Goal: Check status: Check status

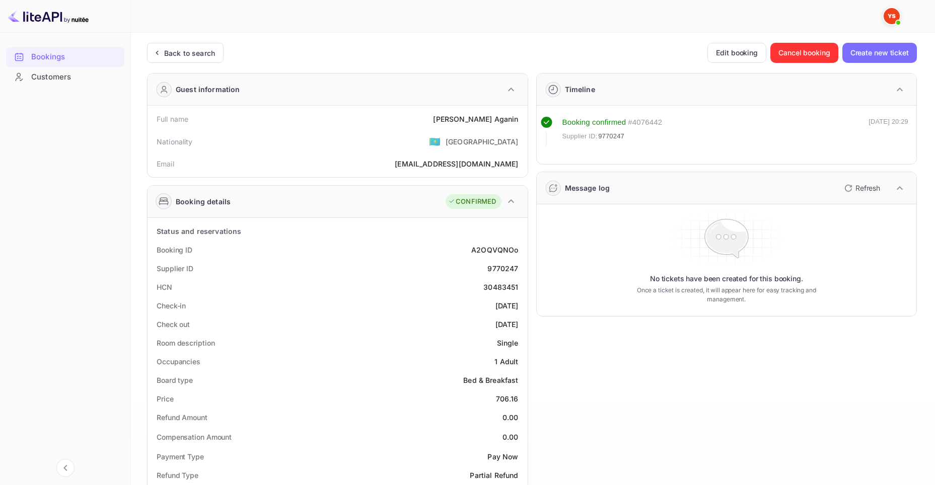
click at [172, 55] on div "Back to search" at bounding box center [189, 53] width 51 height 11
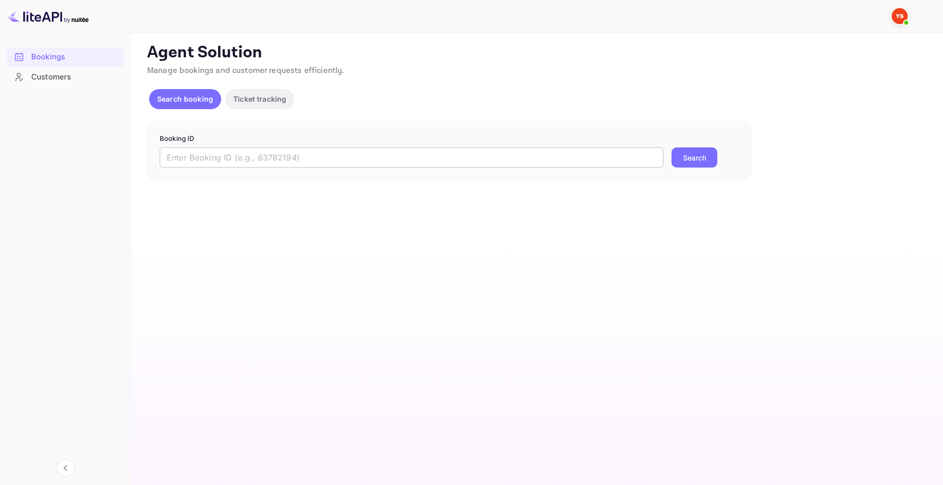
drag, startPoint x: 504, startPoint y: 163, endPoint x: 635, endPoint y: 157, distance: 130.6
click at [506, 163] on input "text" at bounding box center [412, 158] width 504 height 20
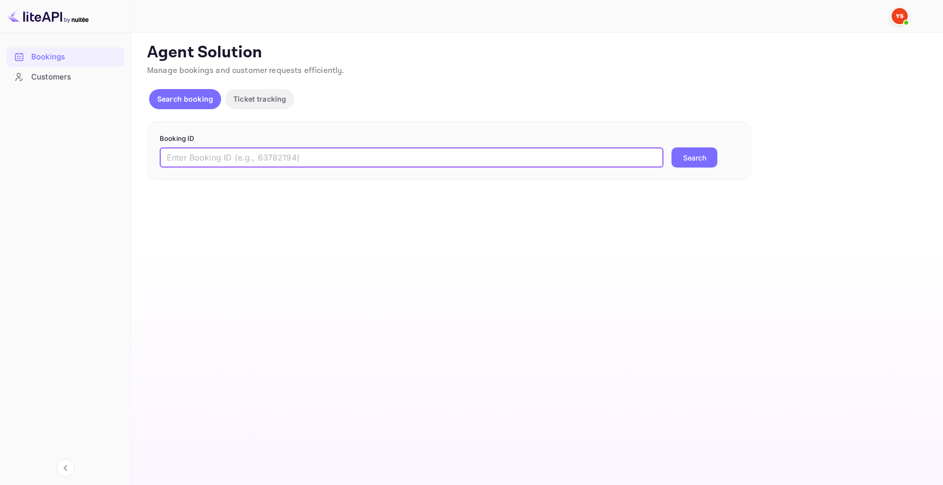
paste input "8046570"
type input "8046570"
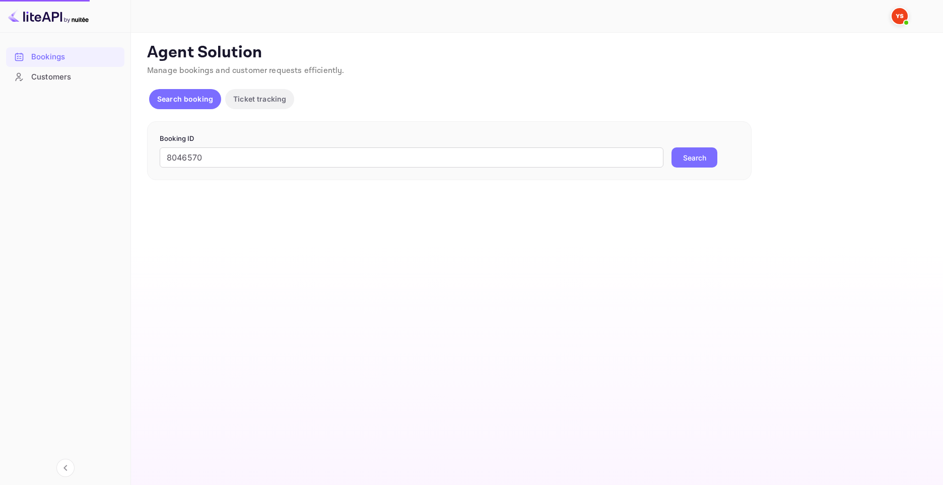
click at [693, 159] on button "Search" at bounding box center [694, 158] width 46 height 20
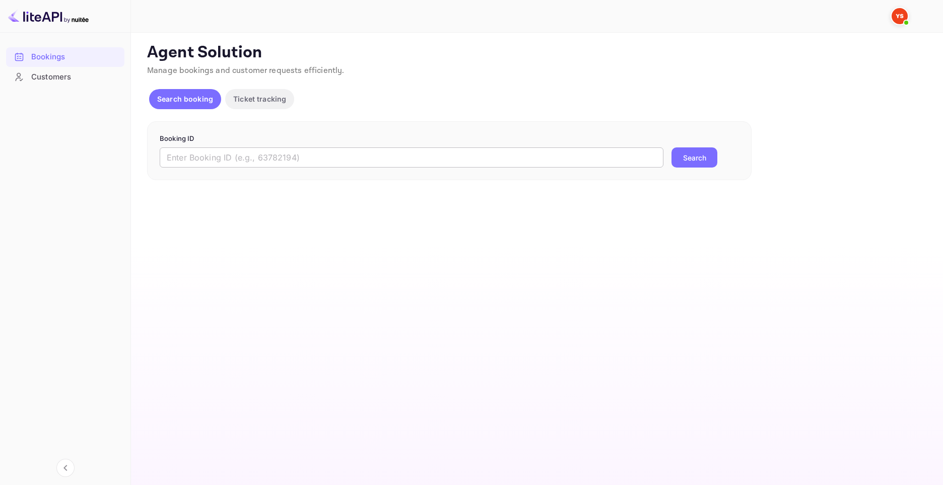
click at [362, 151] on input "text" at bounding box center [412, 158] width 504 height 20
paste input "8046570"
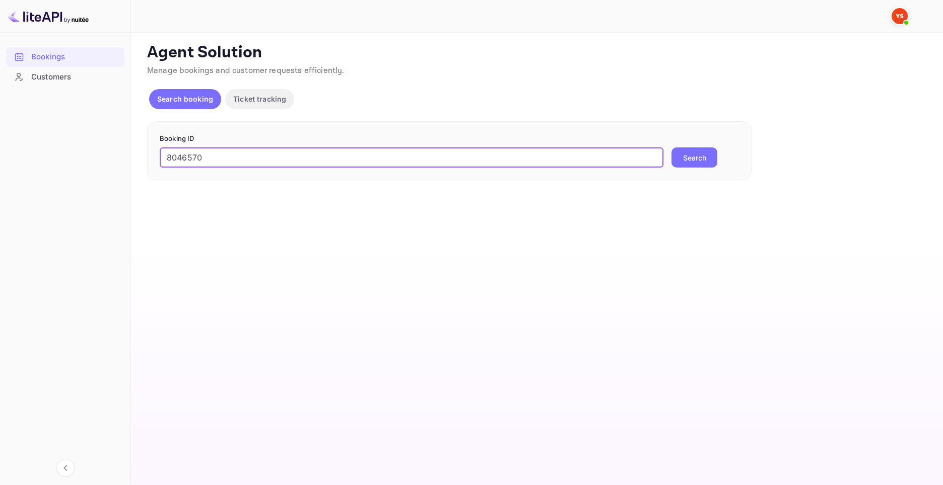
type input "8046570"
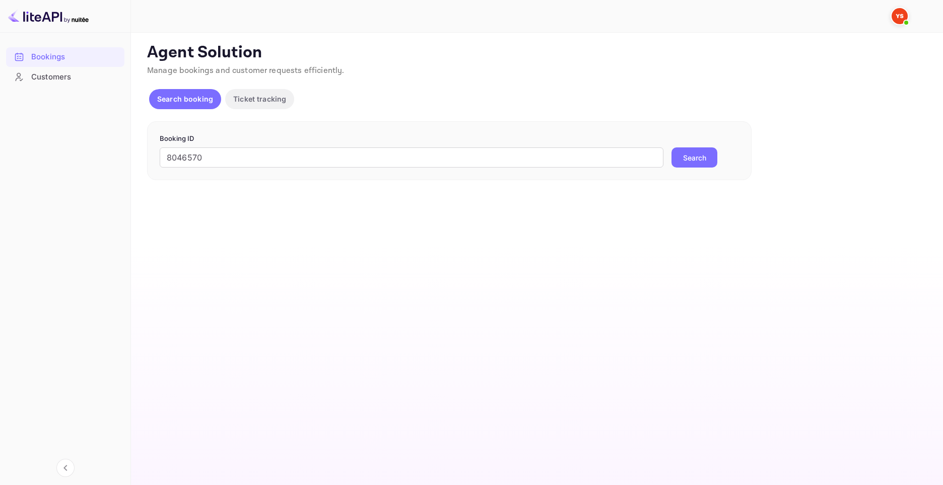
click at [685, 147] on form "Booking ID 8046570 ​ Search" at bounding box center [449, 151] width 579 height 34
click at [699, 157] on button "Search" at bounding box center [694, 158] width 46 height 20
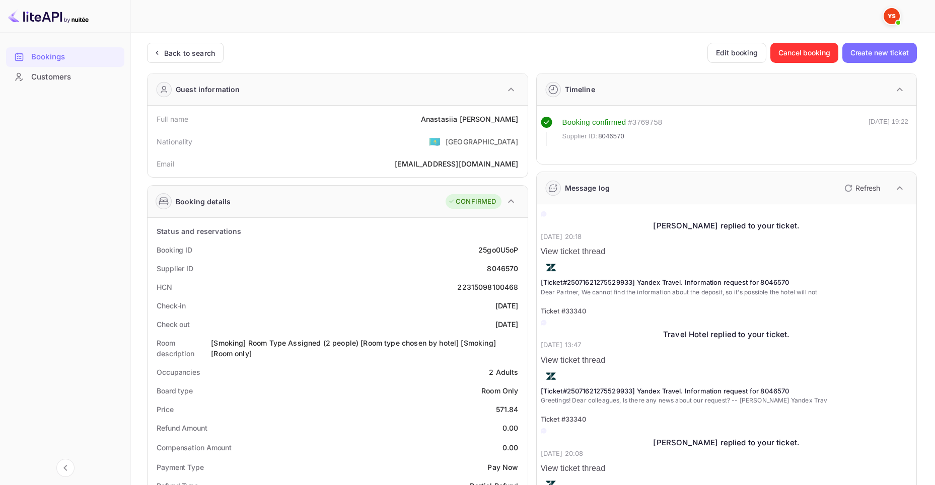
click at [799, 278] on div "[Ticket#25071621275529933] Yandex Travel. Information request for 8046570 Dear …" at bounding box center [727, 297] width 372 height 39
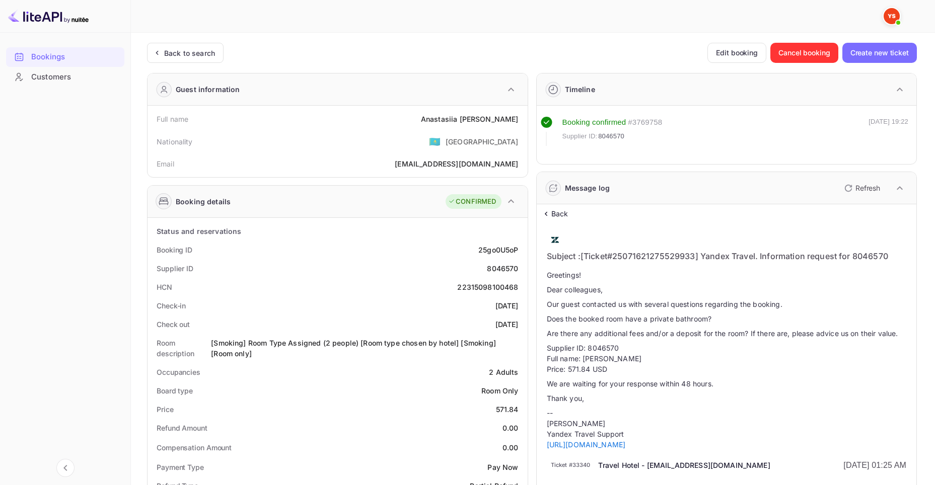
click at [769, 264] on p "Subject : [Ticket#25071621275529933] Yandex Travel. Information request for 804…" at bounding box center [727, 256] width 360 height 16
click at [660, 248] on p "Subject : [Ticket#25071621275529933] Yandex Travel. Information request for 804…" at bounding box center [727, 256] width 360 height 16
click at [657, 248] on p "Subject : [Ticket#25071621275529933] Yandex Travel. Information request for 804…" at bounding box center [727, 256] width 360 height 16
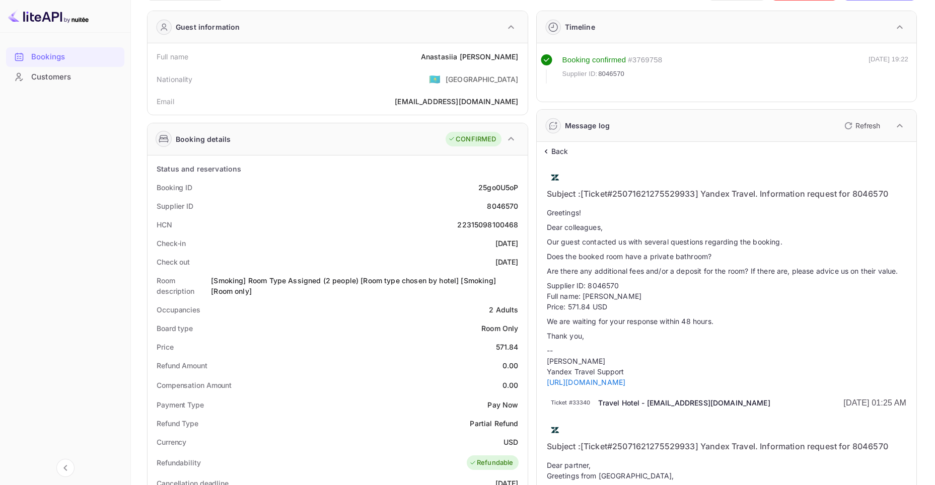
scroll to position [67, 0]
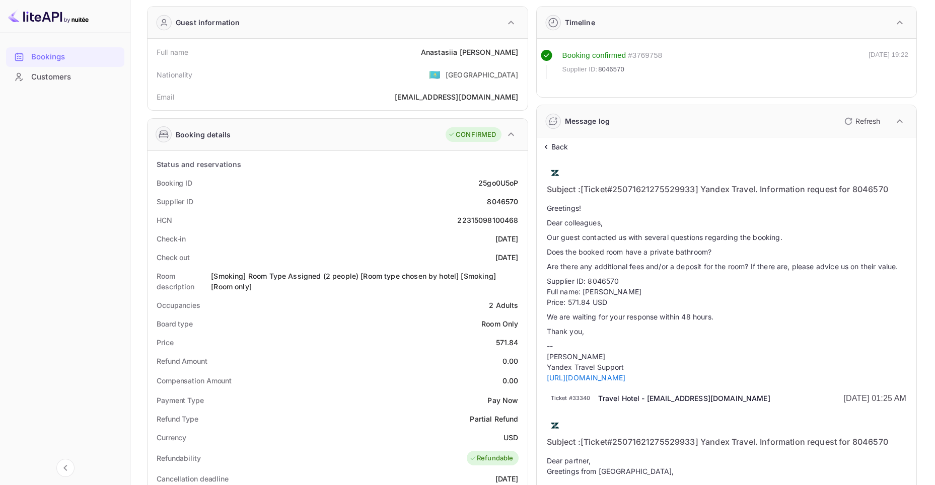
click at [504, 349] on div "Price 571.84" at bounding box center [338, 342] width 372 height 19
click at [506, 343] on div "571.84" at bounding box center [507, 342] width 23 height 11
copy div "571.84"
